Goal: Obtain resource: Download file/media

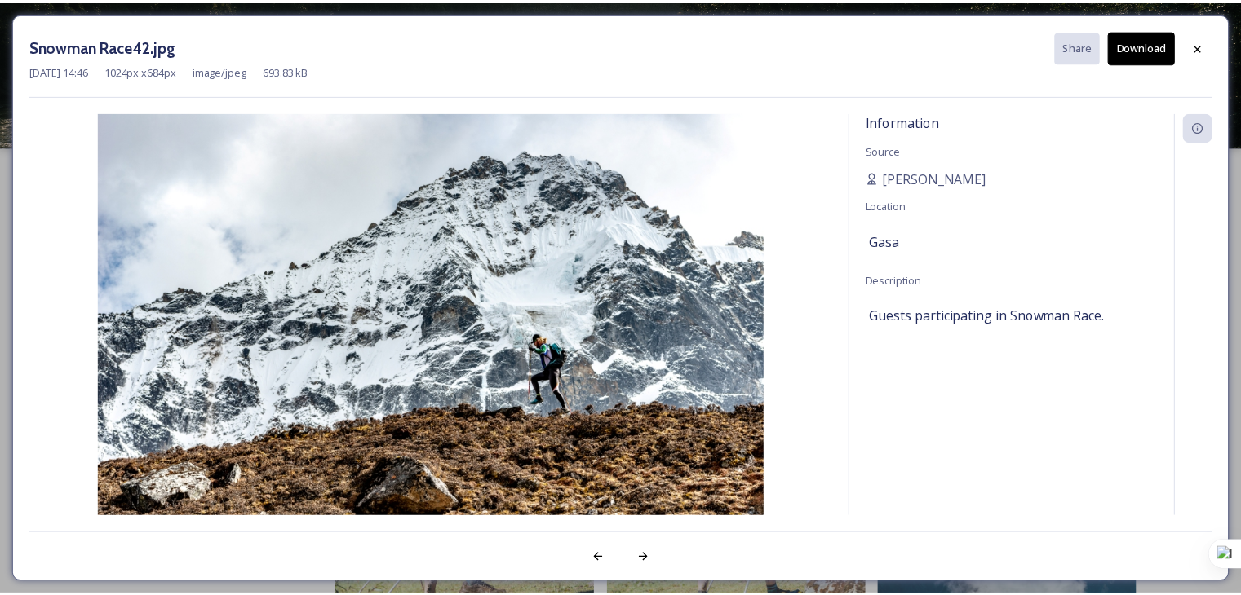
scroll to position [3444, 0]
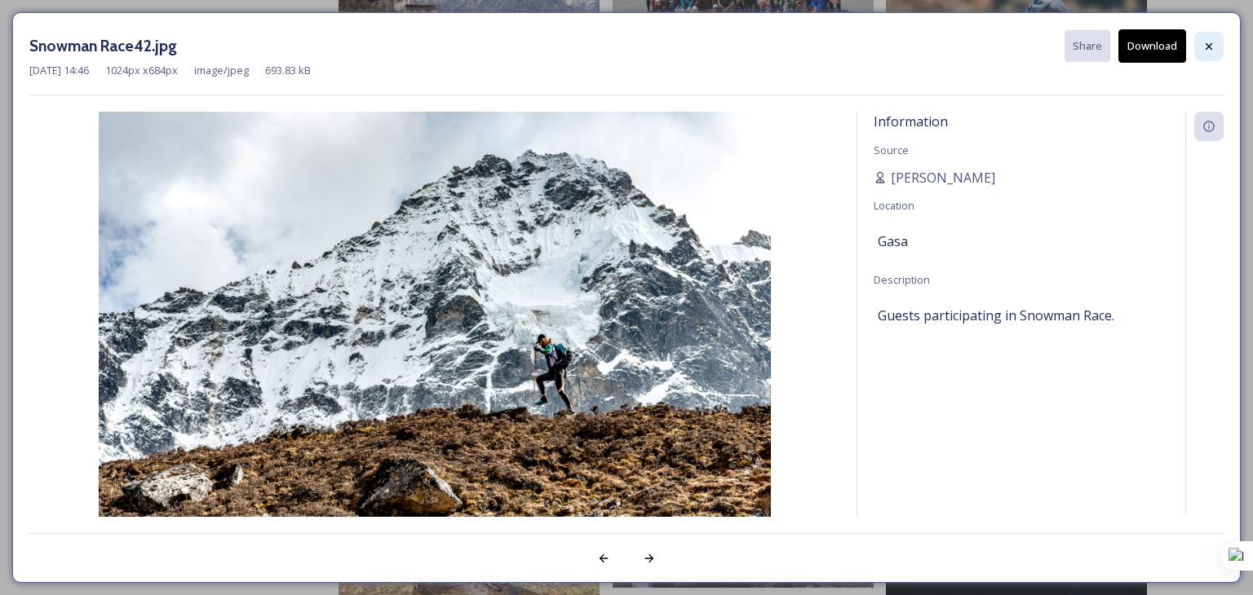
click at [1209, 51] on icon at bounding box center [1208, 46] width 13 height 13
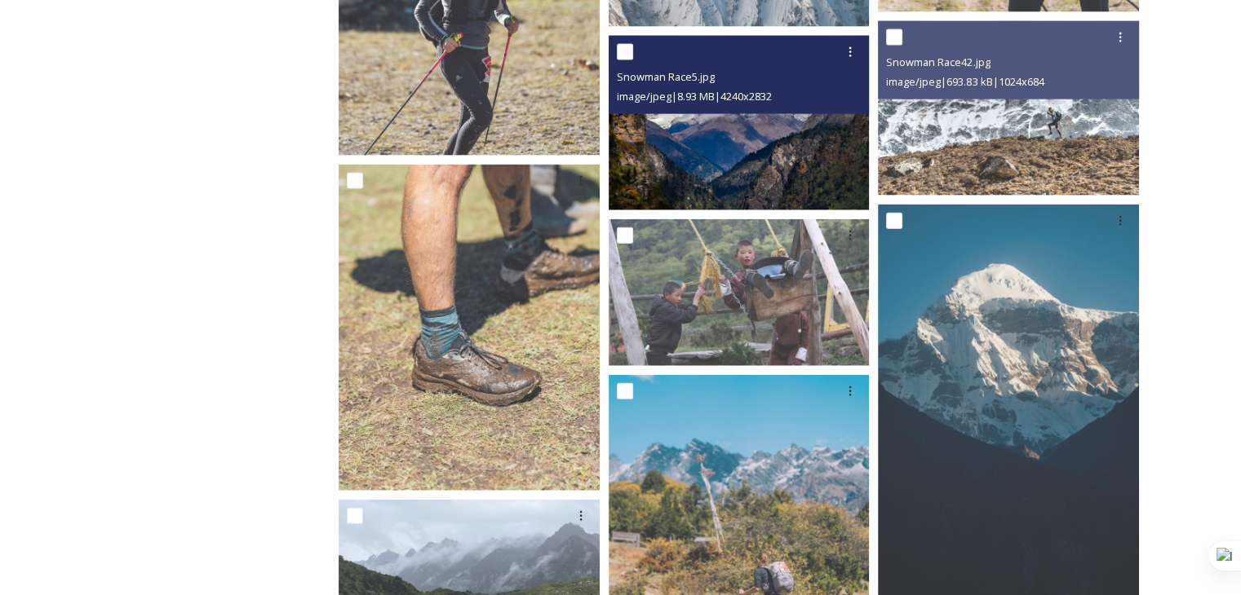
scroll to position [3771, 0]
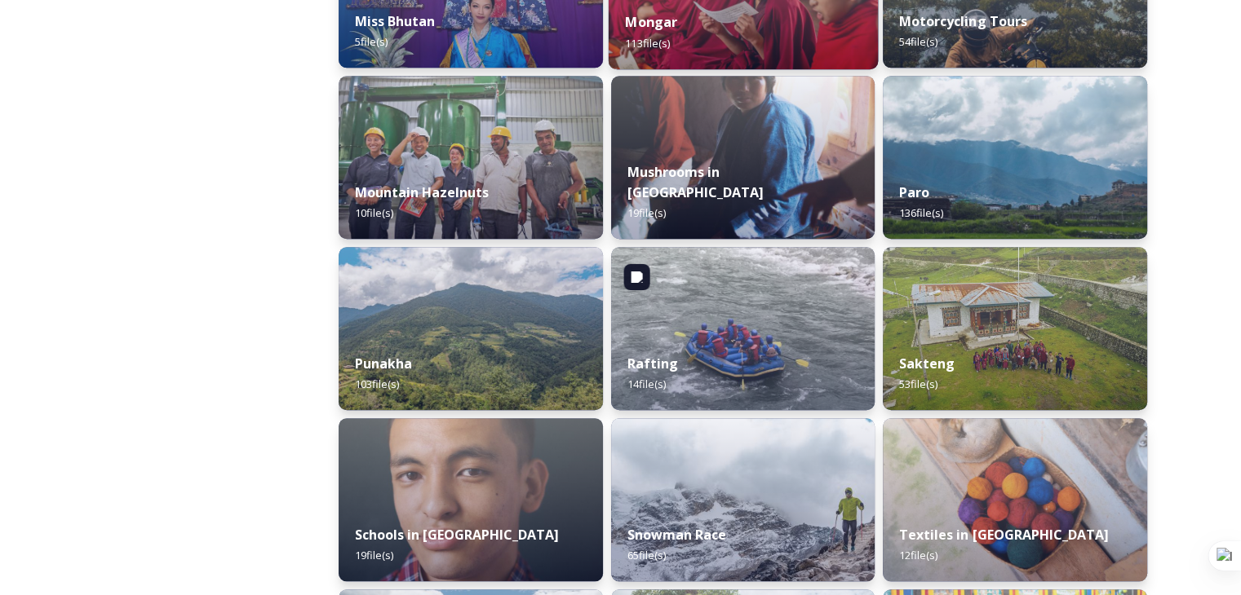
scroll to position [1387, 0]
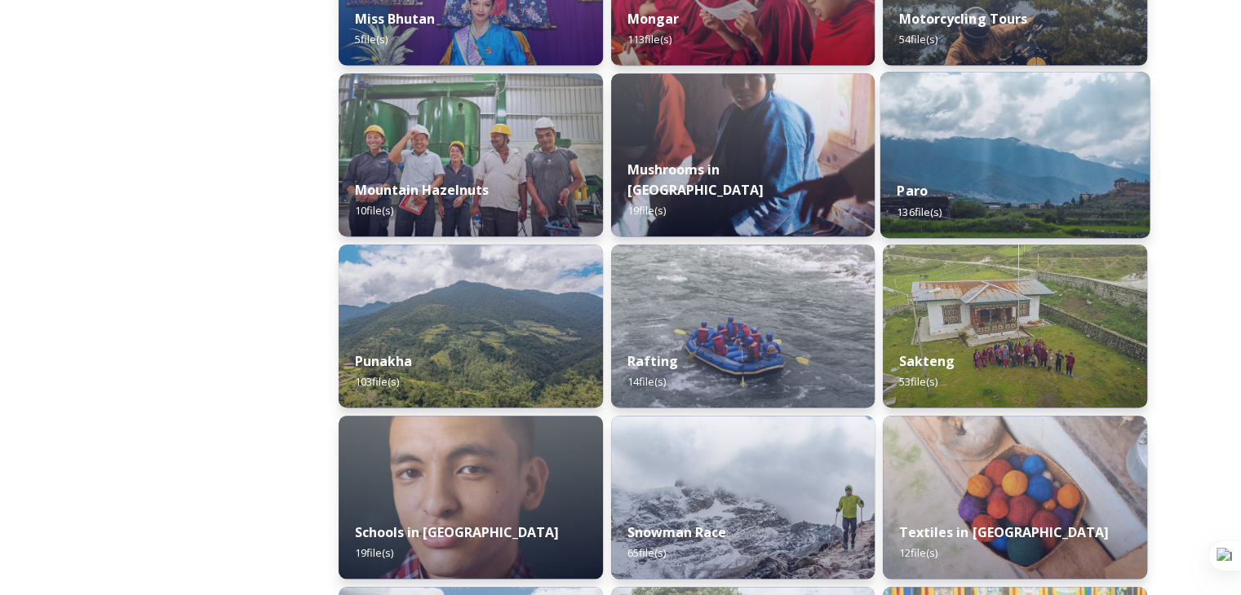
click at [980, 193] on div "Paro 136 file(s)" at bounding box center [1014, 201] width 269 height 74
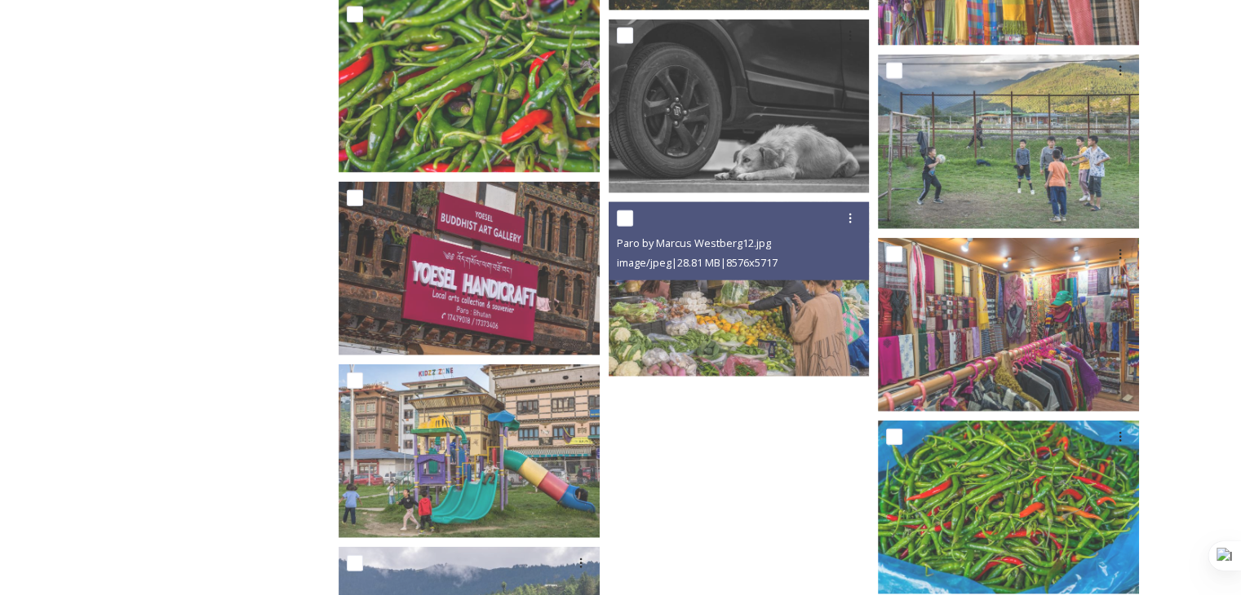
scroll to position [9895, 0]
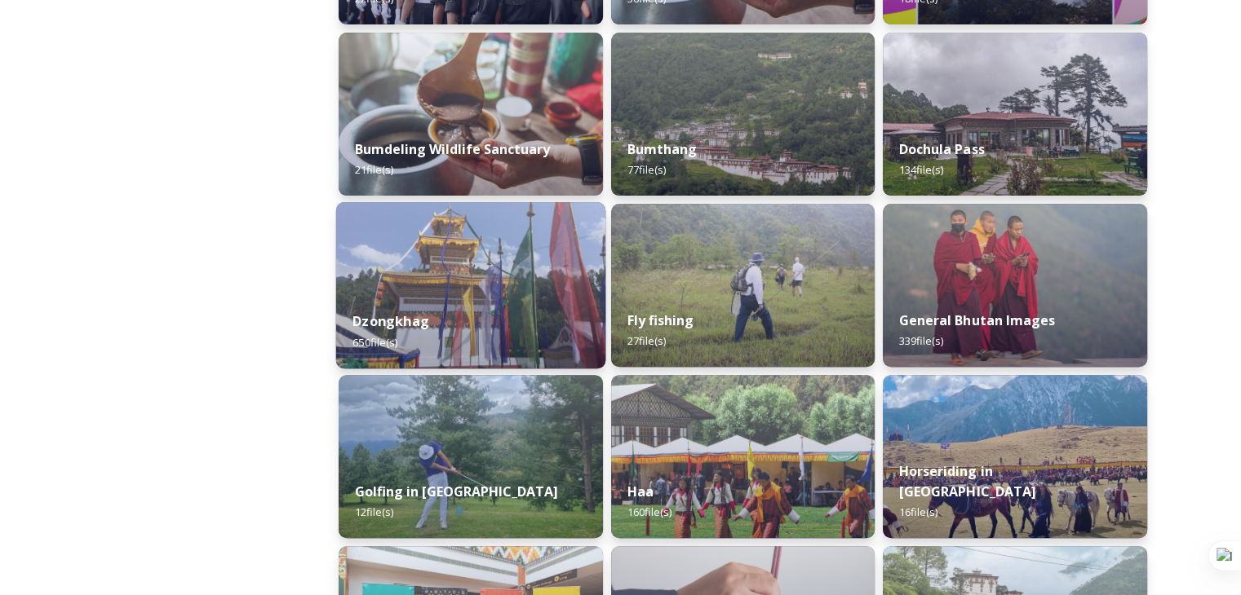
scroll to position [652, 0]
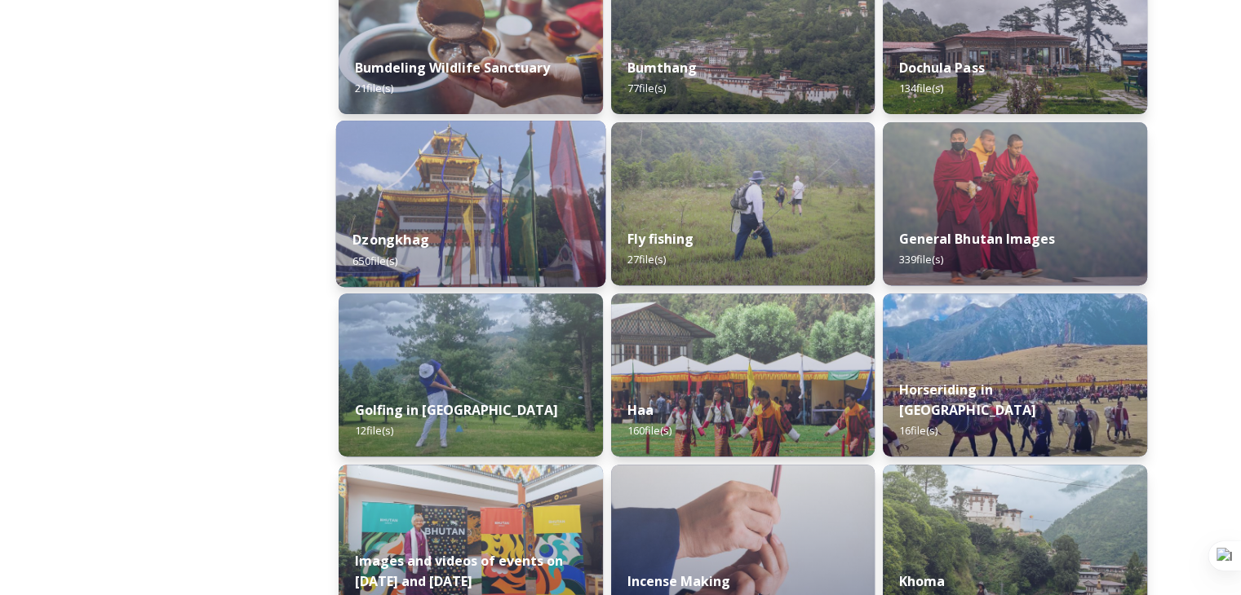
click at [489, 240] on div "Dzongkhag 650 file(s)" at bounding box center [470, 250] width 269 height 74
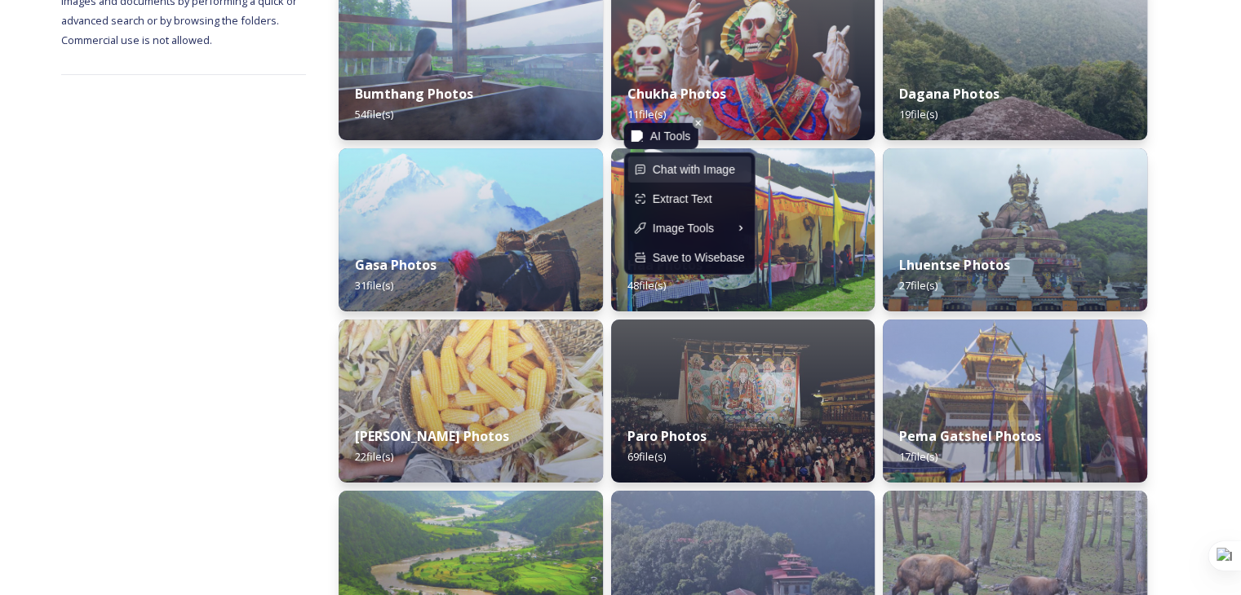
scroll to position [326, 0]
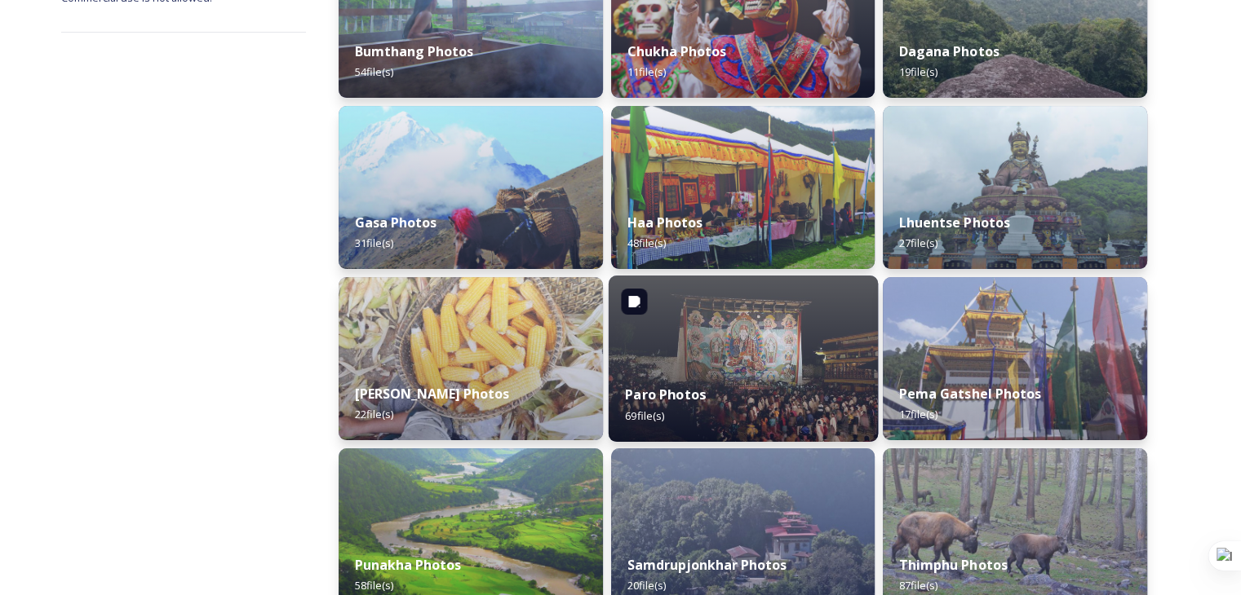
click at [706, 387] on div "Paro Photos 69 file(s)" at bounding box center [742, 405] width 269 height 74
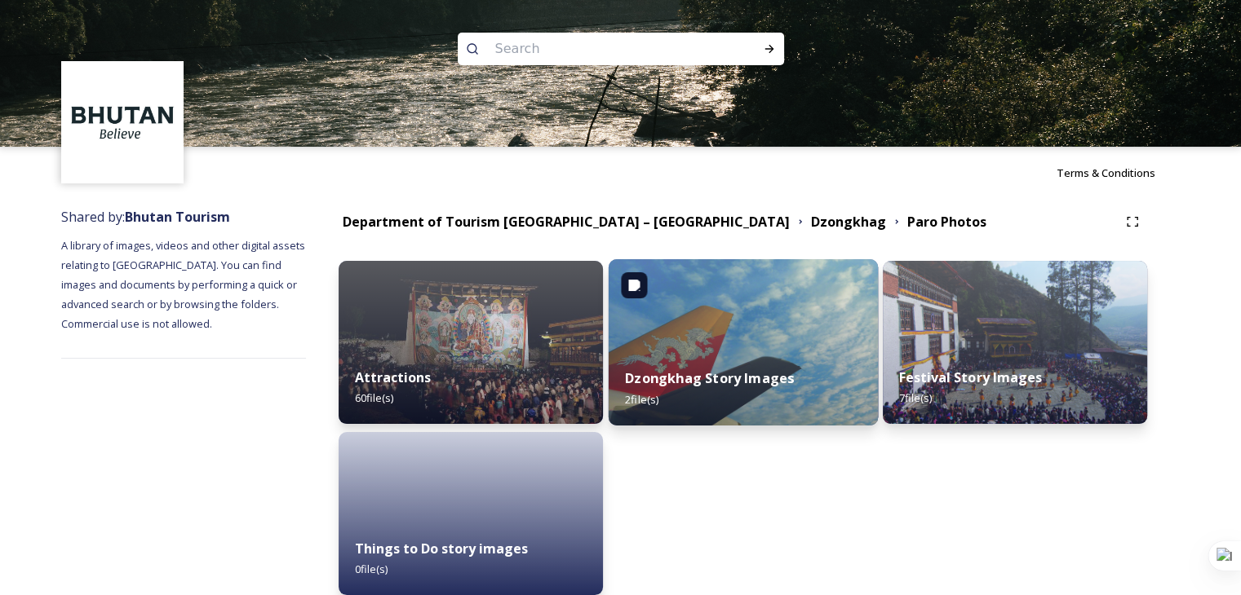
click at [750, 345] on img at bounding box center [742, 342] width 269 height 166
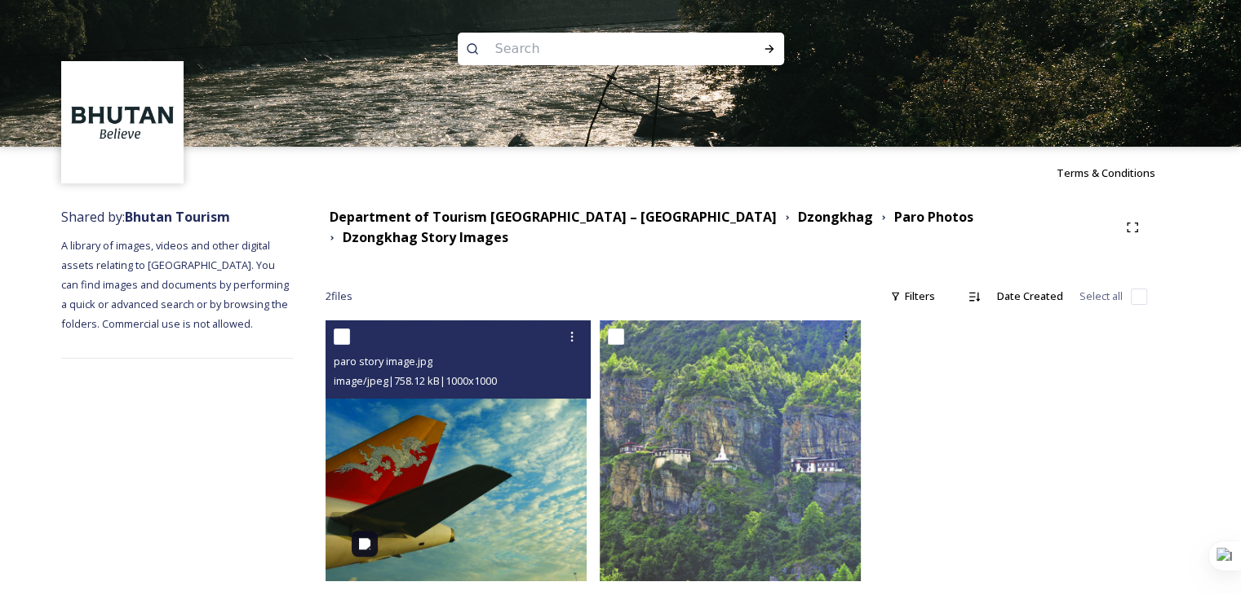
click at [537, 467] on img at bounding box center [455, 451] width 261 height 261
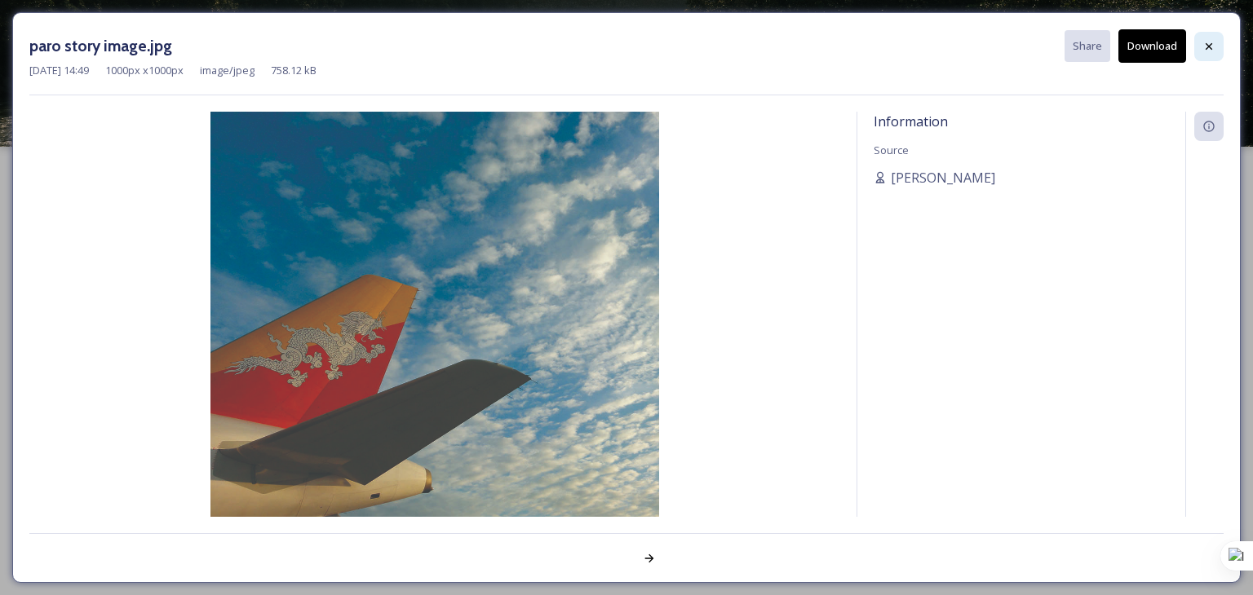
click at [1219, 43] on div at bounding box center [1208, 46] width 29 height 29
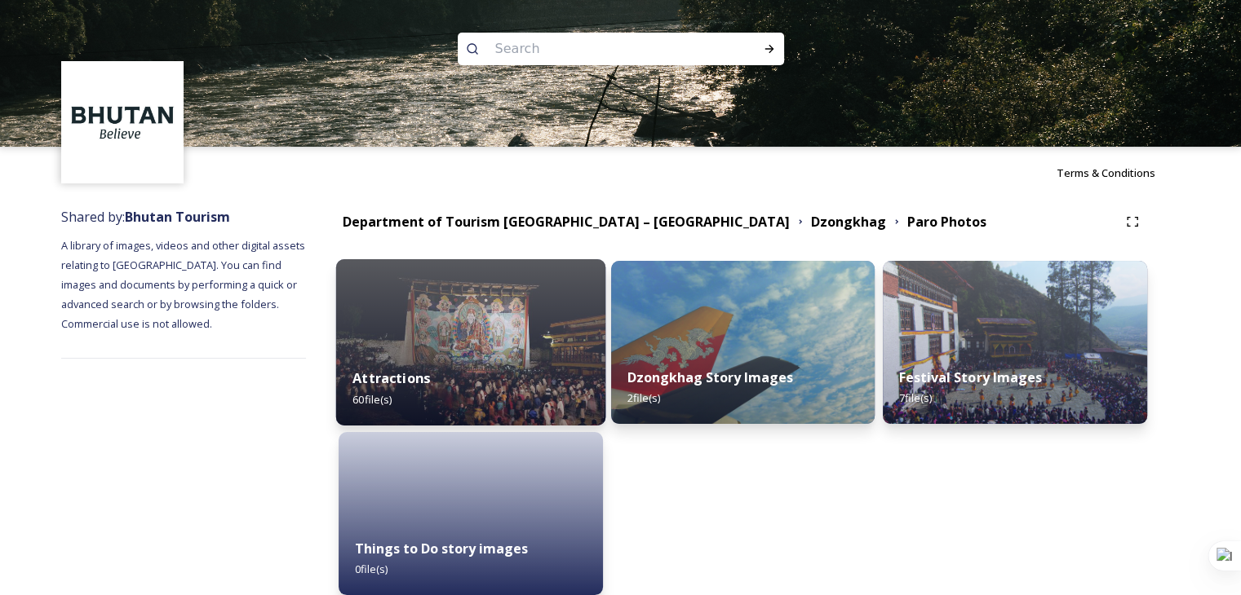
click at [519, 367] on div "Attractions 60 file(s)" at bounding box center [470, 389] width 269 height 74
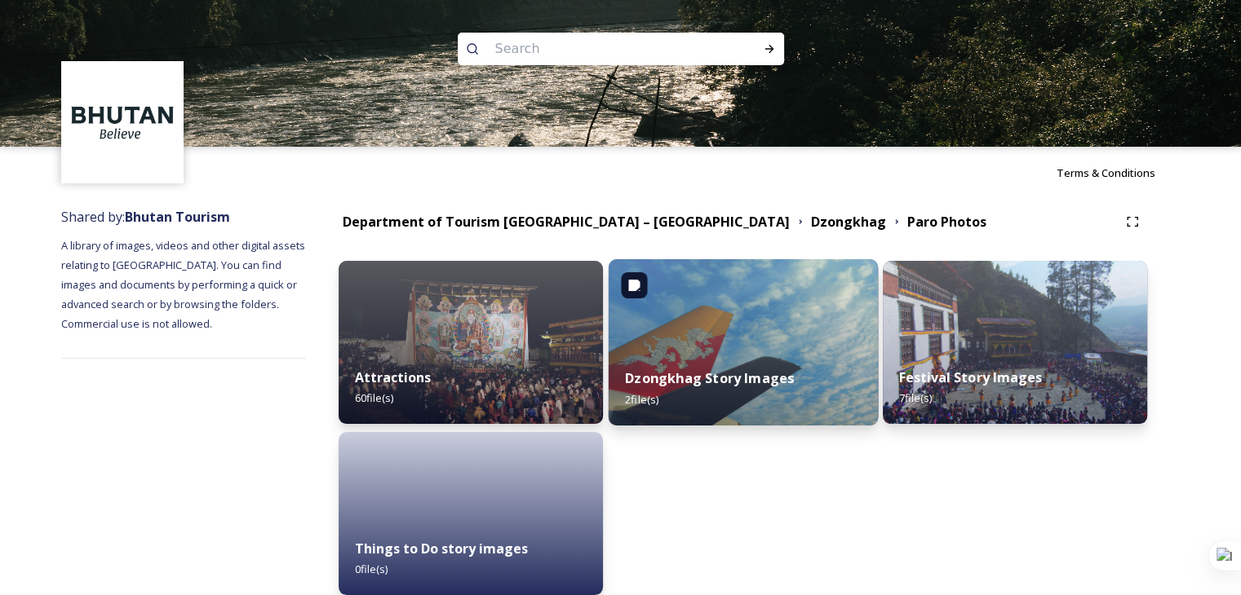
click at [734, 325] on img at bounding box center [742, 342] width 269 height 166
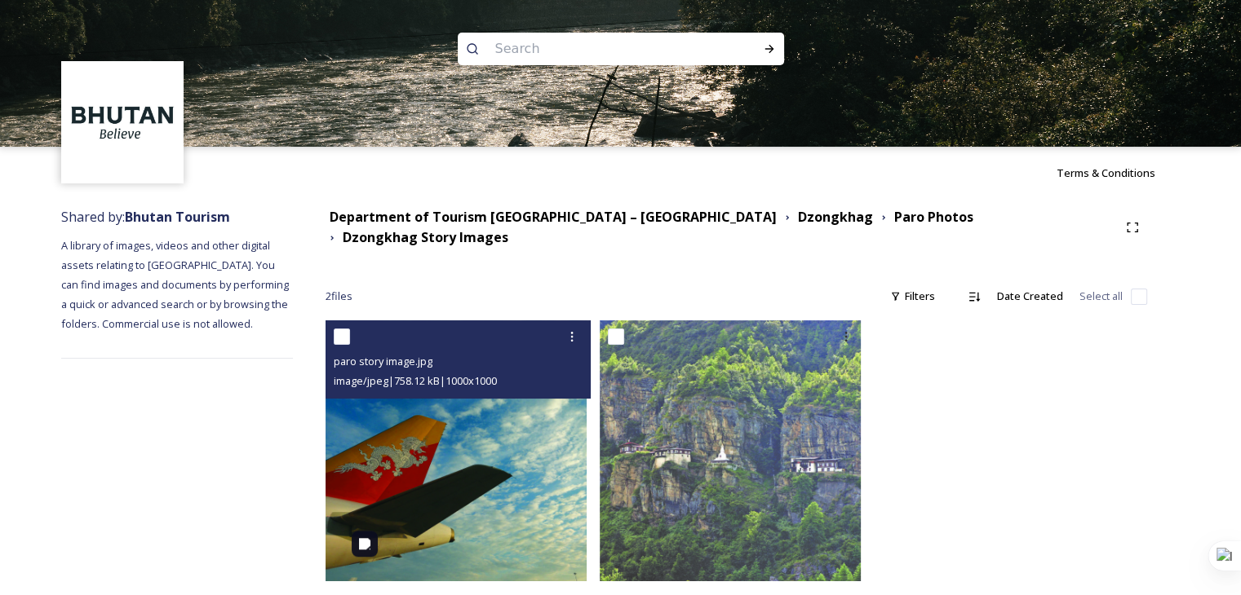
click at [494, 447] on img at bounding box center [455, 451] width 261 height 261
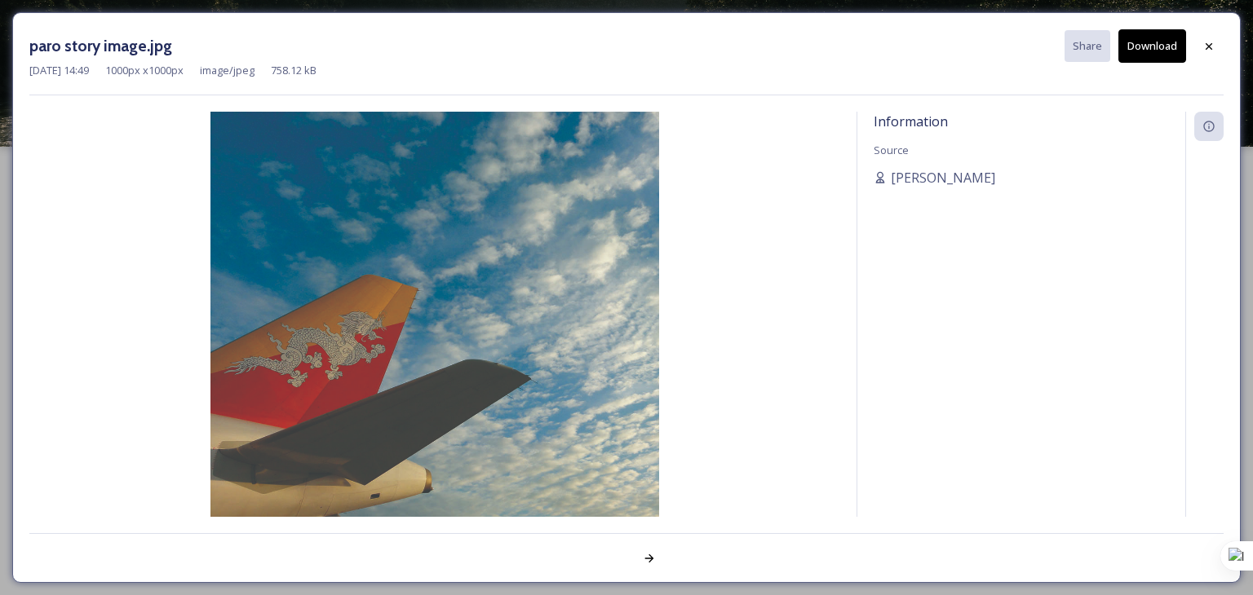
click at [1157, 53] on button "Download" at bounding box center [1152, 45] width 68 height 33
